Goal: Information Seeking & Learning: Learn about a topic

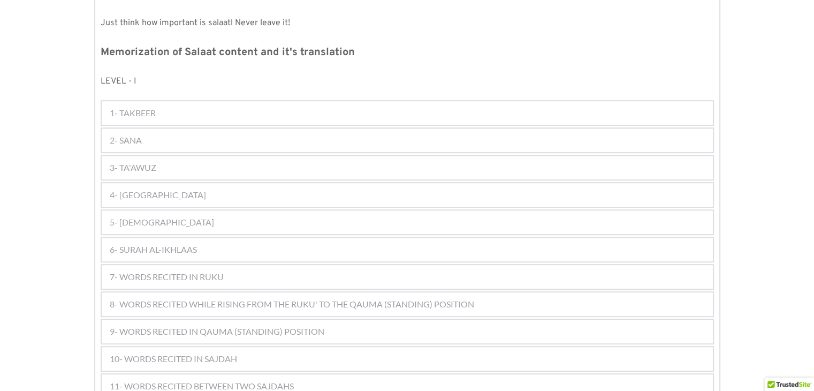
scroll to position [541, 0]
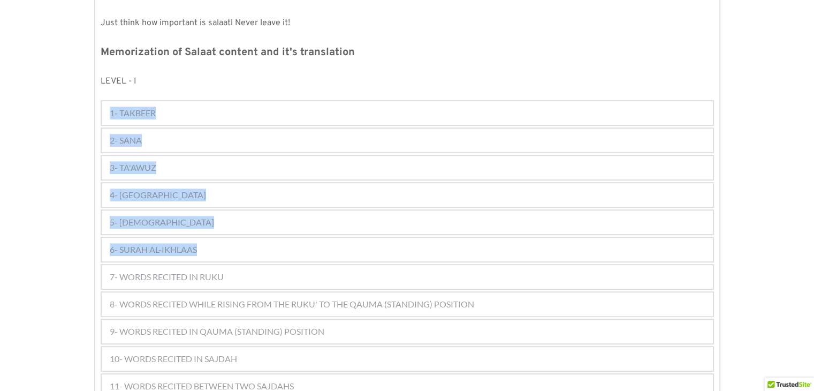
drag, startPoint x: 98, startPoint y: 89, endPoint x: 243, endPoint y: 221, distance: 196.2
click at [341, 128] on div "2- SANA" at bounding box center [407, 140] width 611 height 24
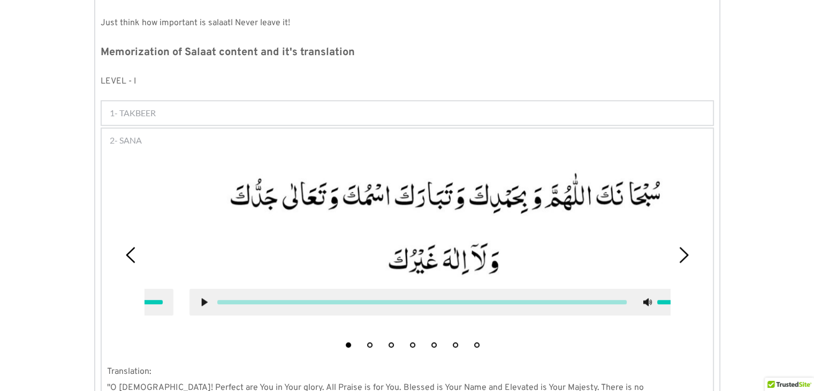
drag, startPoint x: 514, startPoint y: 179, endPoint x: 472, endPoint y: 182, distance: 41.9
click at [472, 182] on picture at bounding box center [444, 224] width 510 height 108
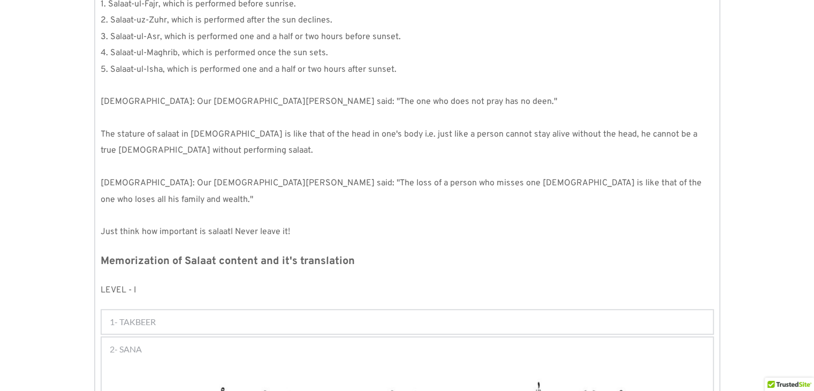
scroll to position [332, 0]
click at [310, 311] on div "1- TAKBEER" at bounding box center [407, 323] width 611 height 24
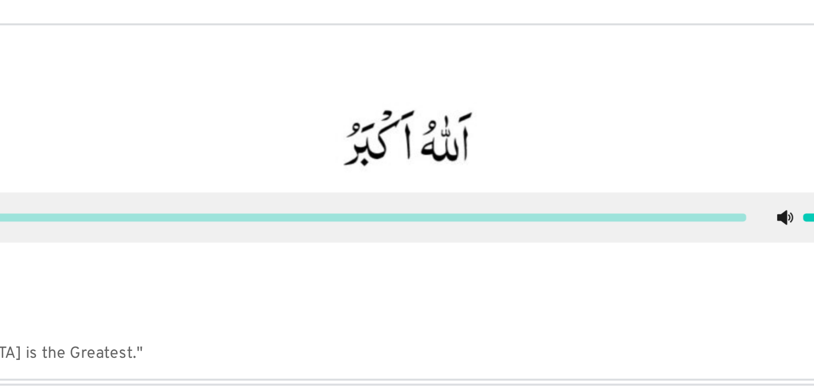
scroll to position [498, 0]
drag, startPoint x: 457, startPoint y: 171, endPoint x: 422, endPoint y: 172, distance: 34.8
click at [422, 186] on picture at bounding box center [407, 204] width 510 height 37
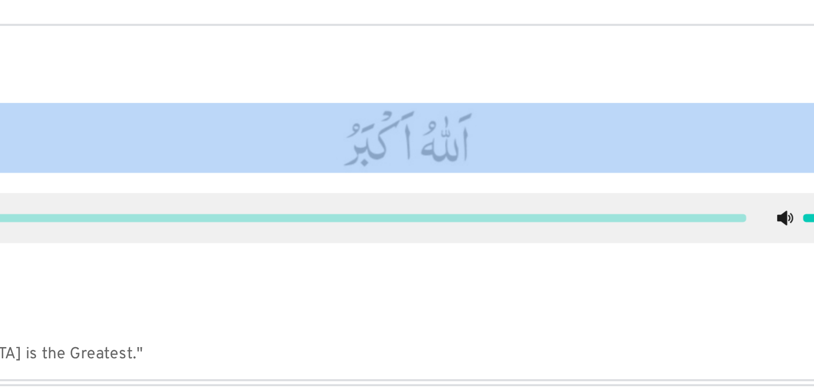
drag, startPoint x: 422, startPoint y: 180, endPoint x: 432, endPoint y: 164, distance: 18.7
click at [432, 178] on div at bounding box center [407, 223] width 526 height 91
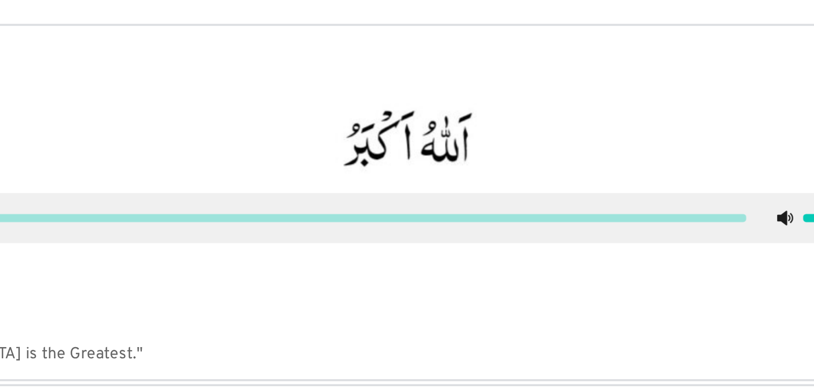
click at [276, 272] on div "Translation: "[DEMOGRAPHIC_DATA] is the Greatest."" at bounding box center [407, 250] width 611 height 166
click at [190, 337] on div "2- SANA" at bounding box center [407, 349] width 611 height 24
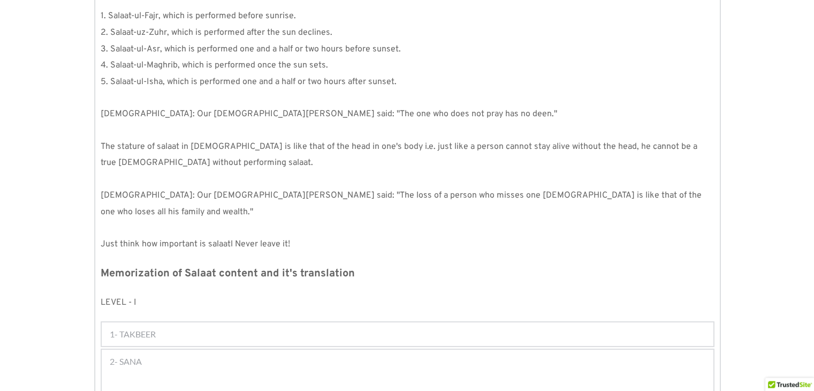
scroll to position [321, 0]
click at [261, 322] on div "1- TAKBEER" at bounding box center [407, 334] width 611 height 24
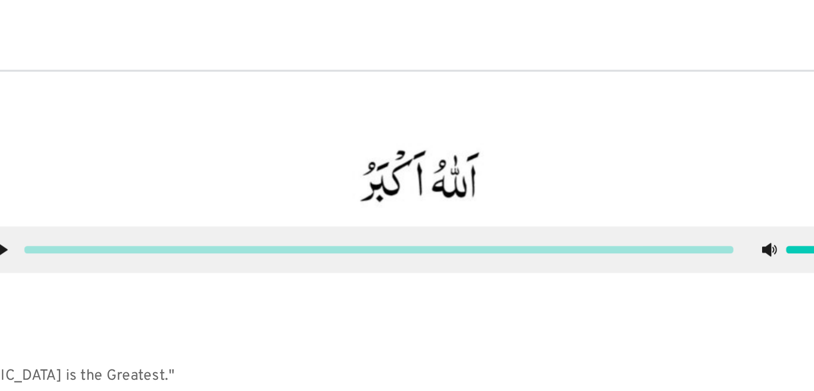
scroll to position [568, 0]
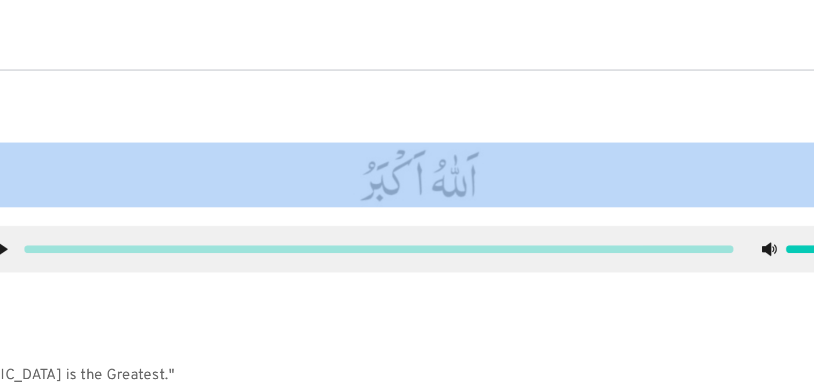
drag, startPoint x: 414, startPoint y: 90, endPoint x: 462, endPoint y: 146, distance: 73.9
click at [462, 146] on div at bounding box center [406, 158] width 525 height 112
click at [462, 146] on div at bounding box center [407, 153] width 526 height 91
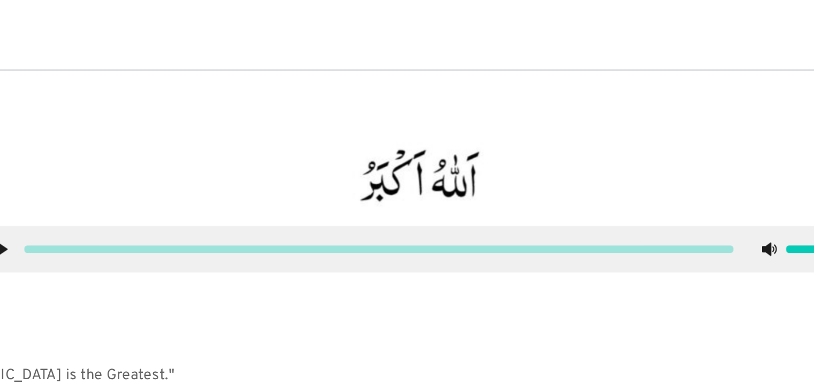
click at [425, 47] on div "SALAAT [DEMOGRAPHIC_DATA] is our Lord and Creator i.e. He has created us. He ha…" at bounding box center [407, 255] width 624 height 1138
